Goal: Entertainment & Leisure: Consume media (video, audio)

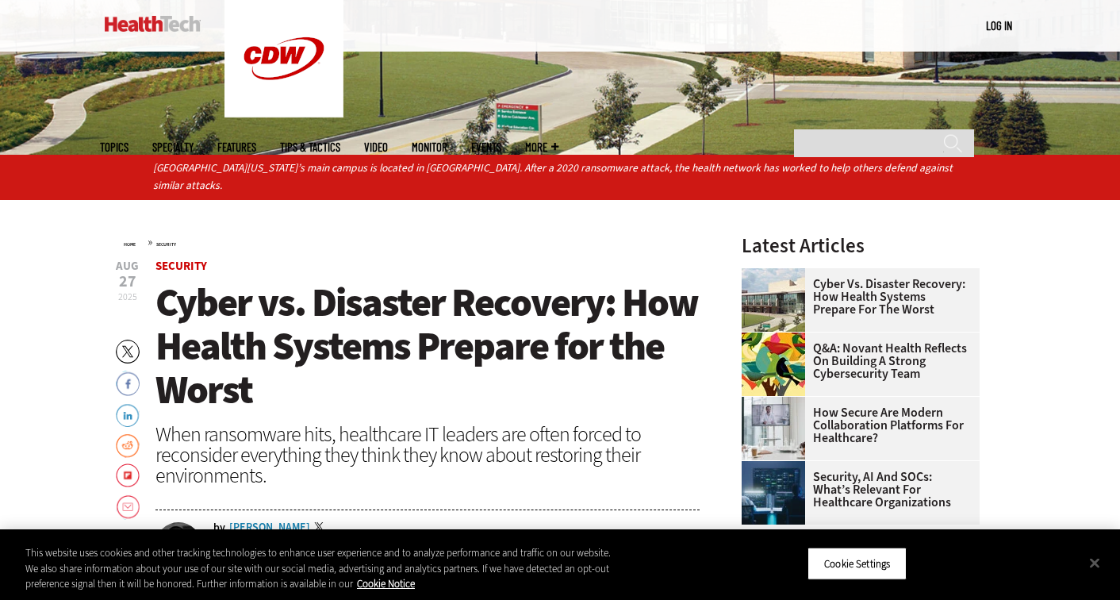
scroll to position [671, 0]
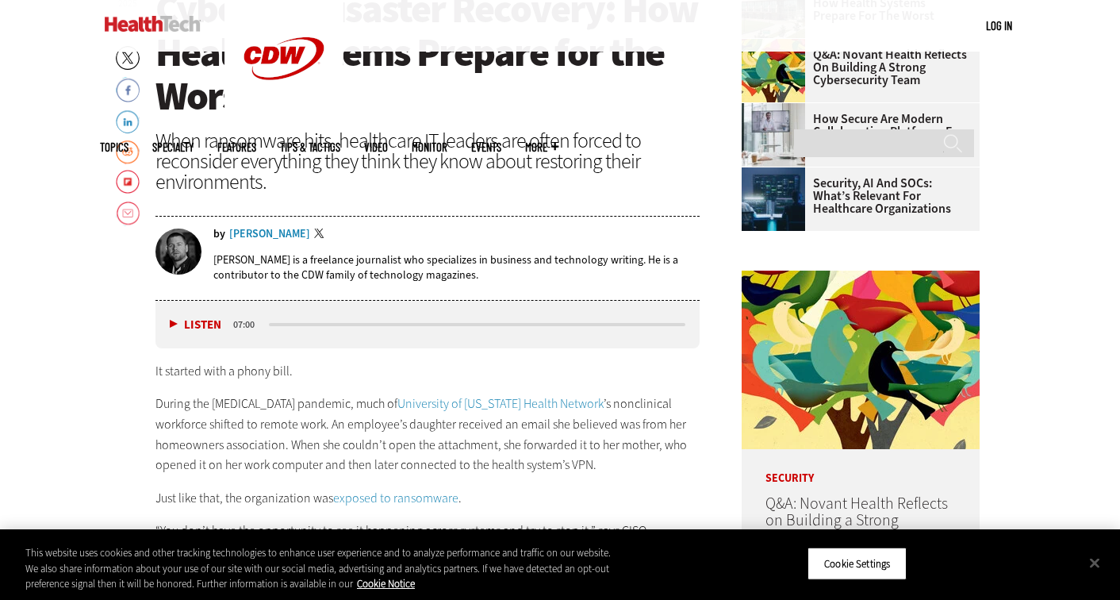
click at [175, 322] on button "Listen" at bounding box center [196, 325] width 52 height 12
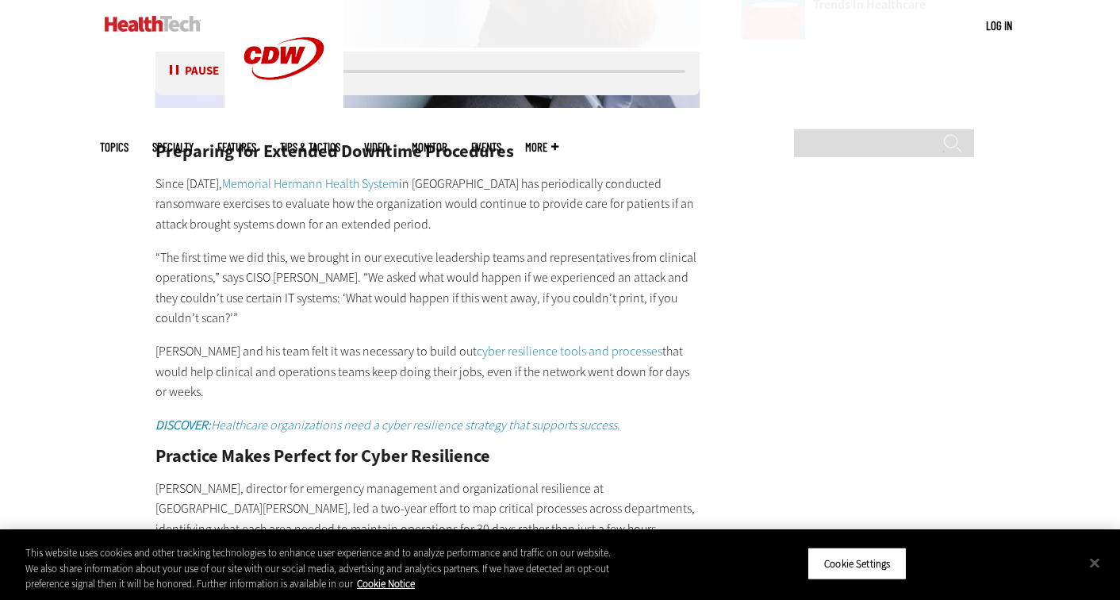
scroll to position [2529, 0]
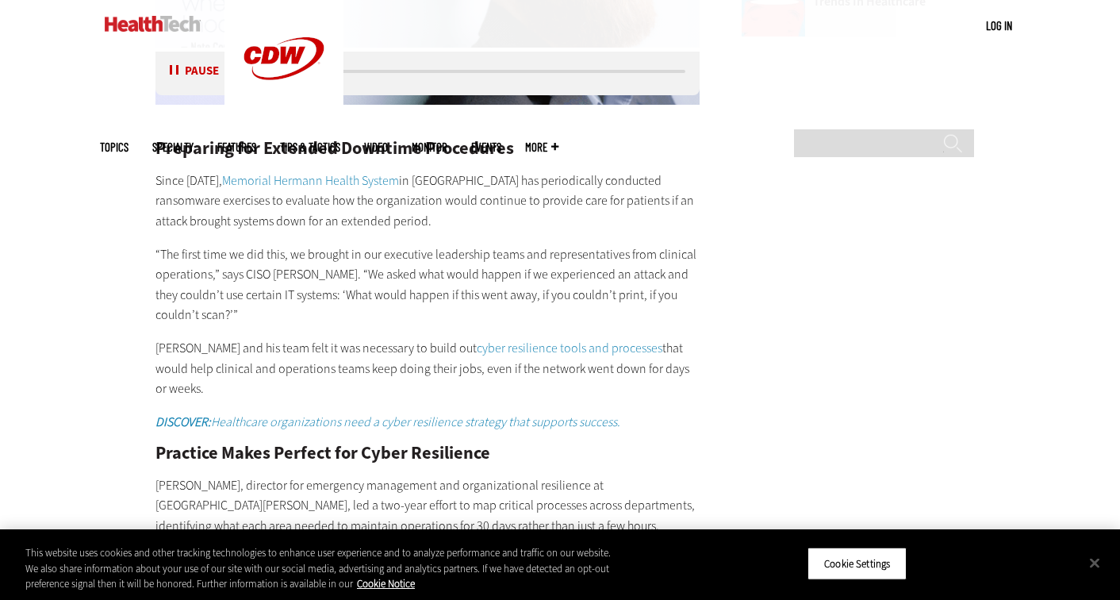
click at [276, 444] on h2 "Practice Makes Perfect for Cyber Resilience" at bounding box center [427, 452] width 544 height 17
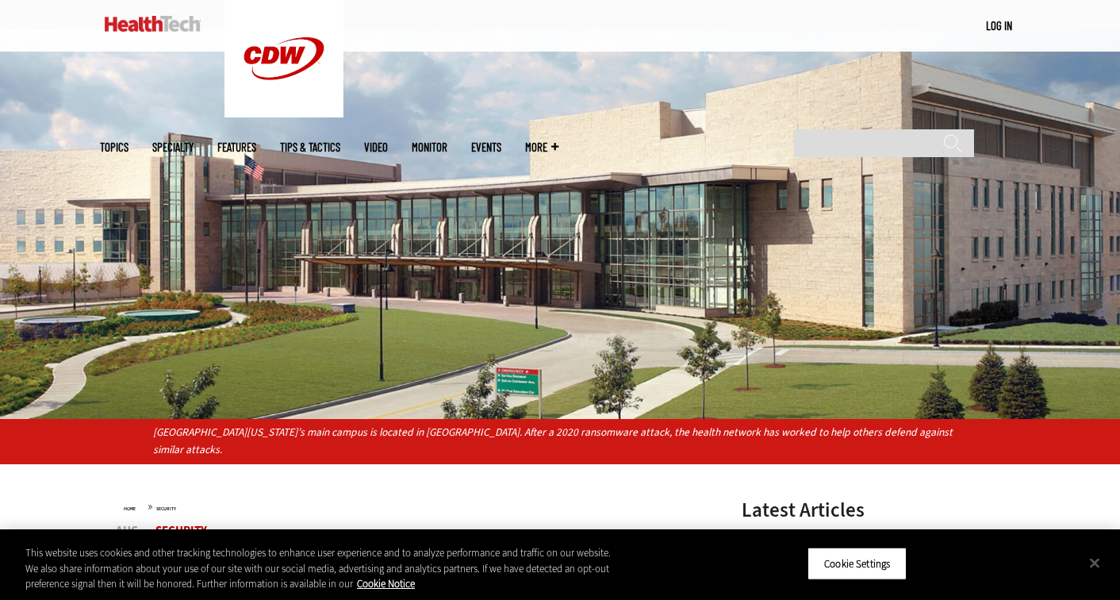
scroll to position [0, 0]
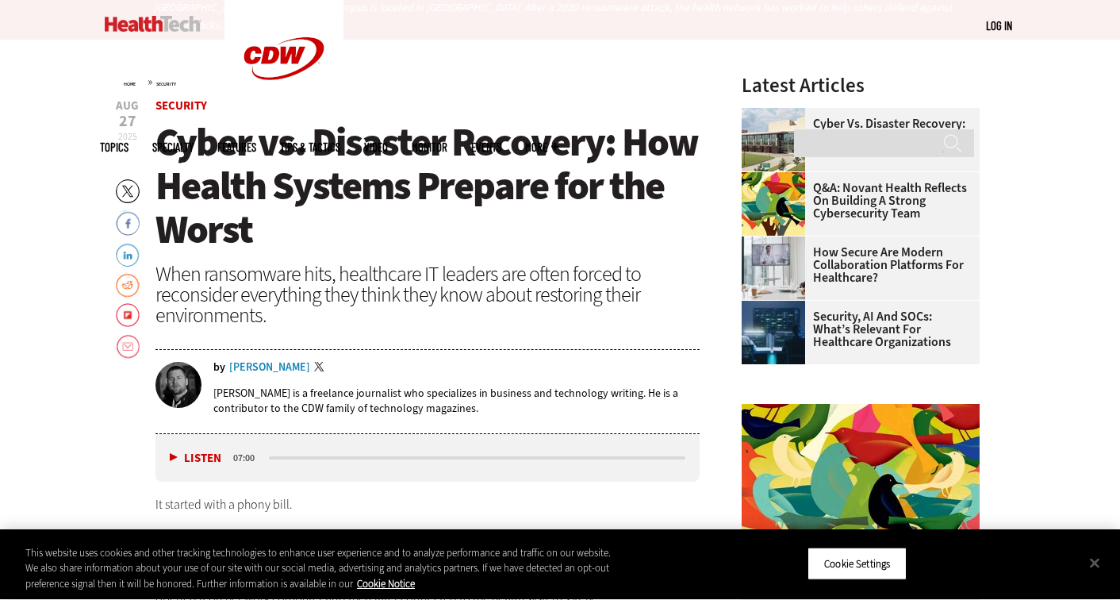
scroll to position [545, 0]
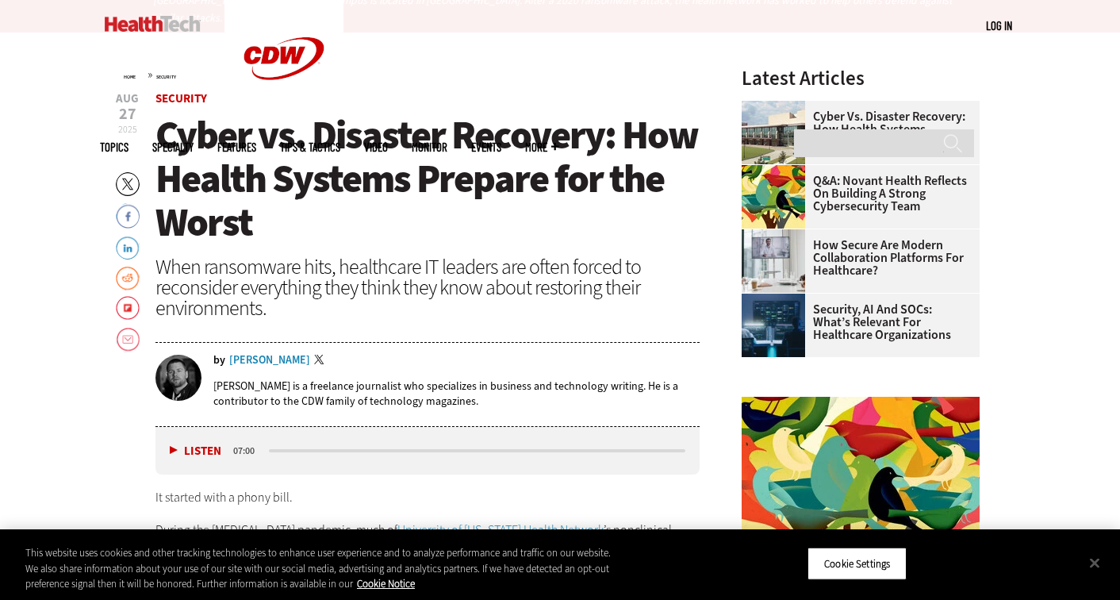
click at [181, 451] on button "Listen" at bounding box center [196, 451] width 52 height 12
click at [274, 447] on div "media player" at bounding box center [477, 451] width 421 height 8
drag, startPoint x: 274, startPoint y: 450, endPoint x: 285, endPoint y: 450, distance: 10.3
click at [285, 450] on div "media player" at bounding box center [477, 450] width 416 height 3
click at [466, 306] on div "When ransomware hits, healthcare IT leaders are often forced to reconsider ever…" at bounding box center [427, 287] width 544 height 62
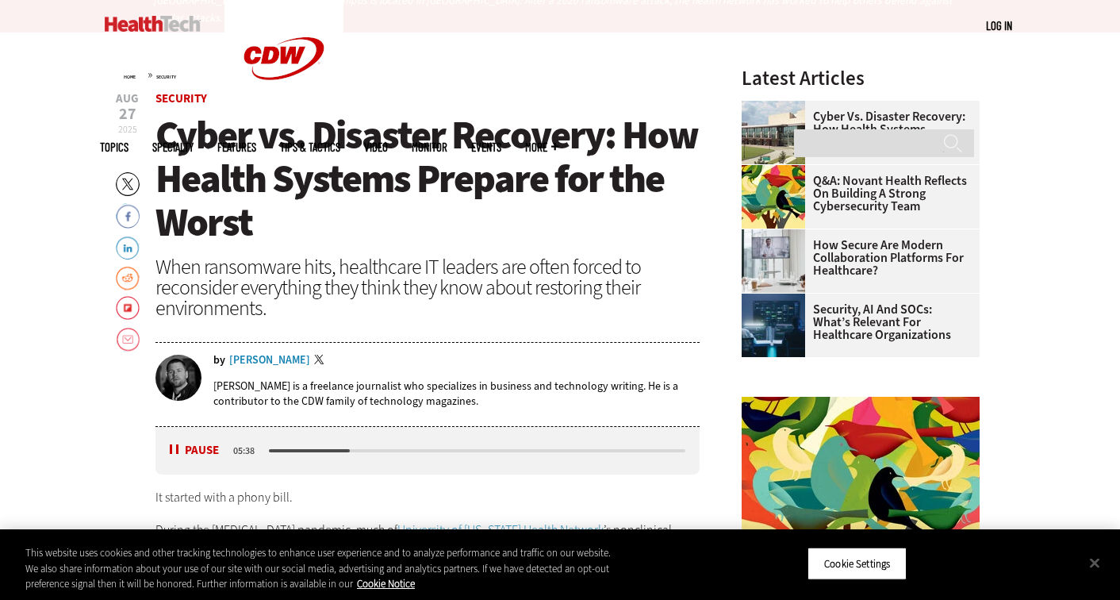
click at [174, 442] on div "Listen Pause" at bounding box center [198, 450] width 63 height 17
click at [176, 449] on button "Pause" at bounding box center [194, 450] width 49 height 12
